Goal: Check status

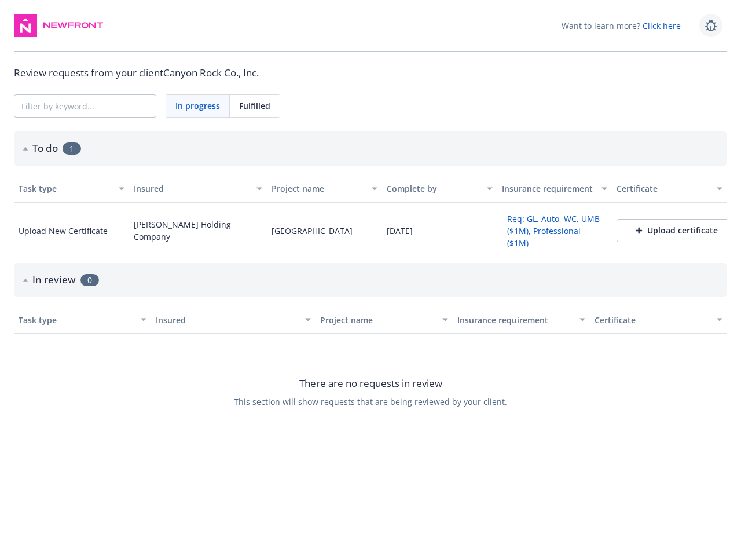
click at [711, 25] on icon at bounding box center [711, 26] width 14 height 14
click at [198, 106] on span "In progress" at bounding box center [197, 106] width 45 height 12
click at [255, 106] on span "Fulfilled" at bounding box center [254, 106] width 31 height 12
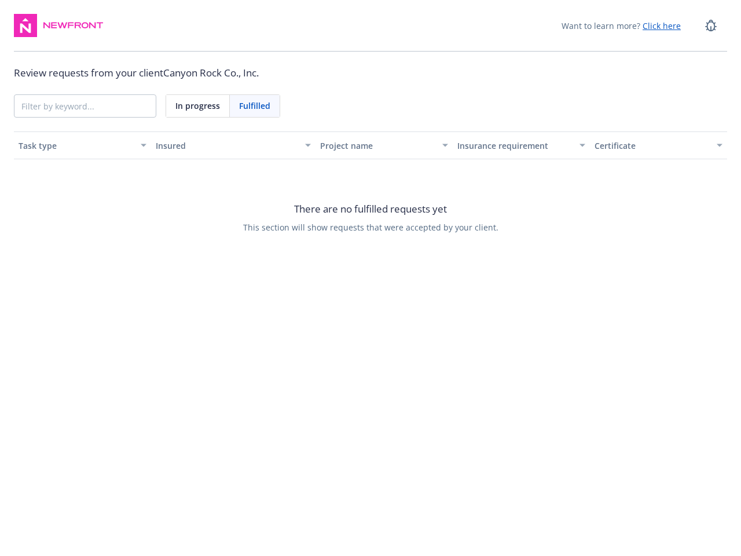
click at [370, 148] on div "Project name" at bounding box center [377, 146] width 115 height 12
click at [64, 188] on div "There are no fulfilled requests yet This section will show requests that were a…" at bounding box center [370, 217] width 713 height 116
click at [189, 188] on div "There are no fulfilled requests yet This section will show requests that were a…" at bounding box center [370, 217] width 713 height 116
click at [314, 188] on div "There are no fulfilled requests yet This section will show requests that were a…" at bounding box center [370, 217] width 713 height 116
click at [427, 188] on div "There are no fulfilled requests yet This section will show requests that were a…" at bounding box center [370, 217] width 713 height 116
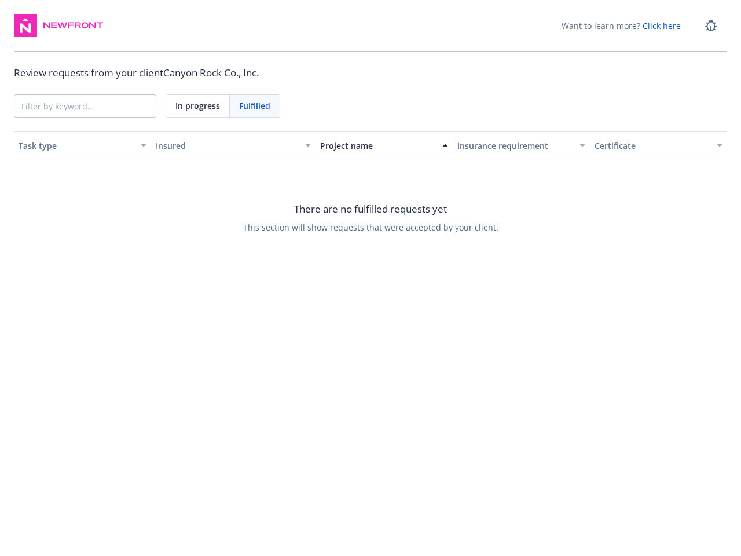
click at [541, 188] on div "There are no fulfilled requests yet This section will show requests that were a…" at bounding box center [370, 217] width 713 height 116
click at [654, 188] on div "There are no fulfilled requests yet This section will show requests that were a…" at bounding box center [370, 217] width 713 height 116
